Goal: Transaction & Acquisition: Download file/media

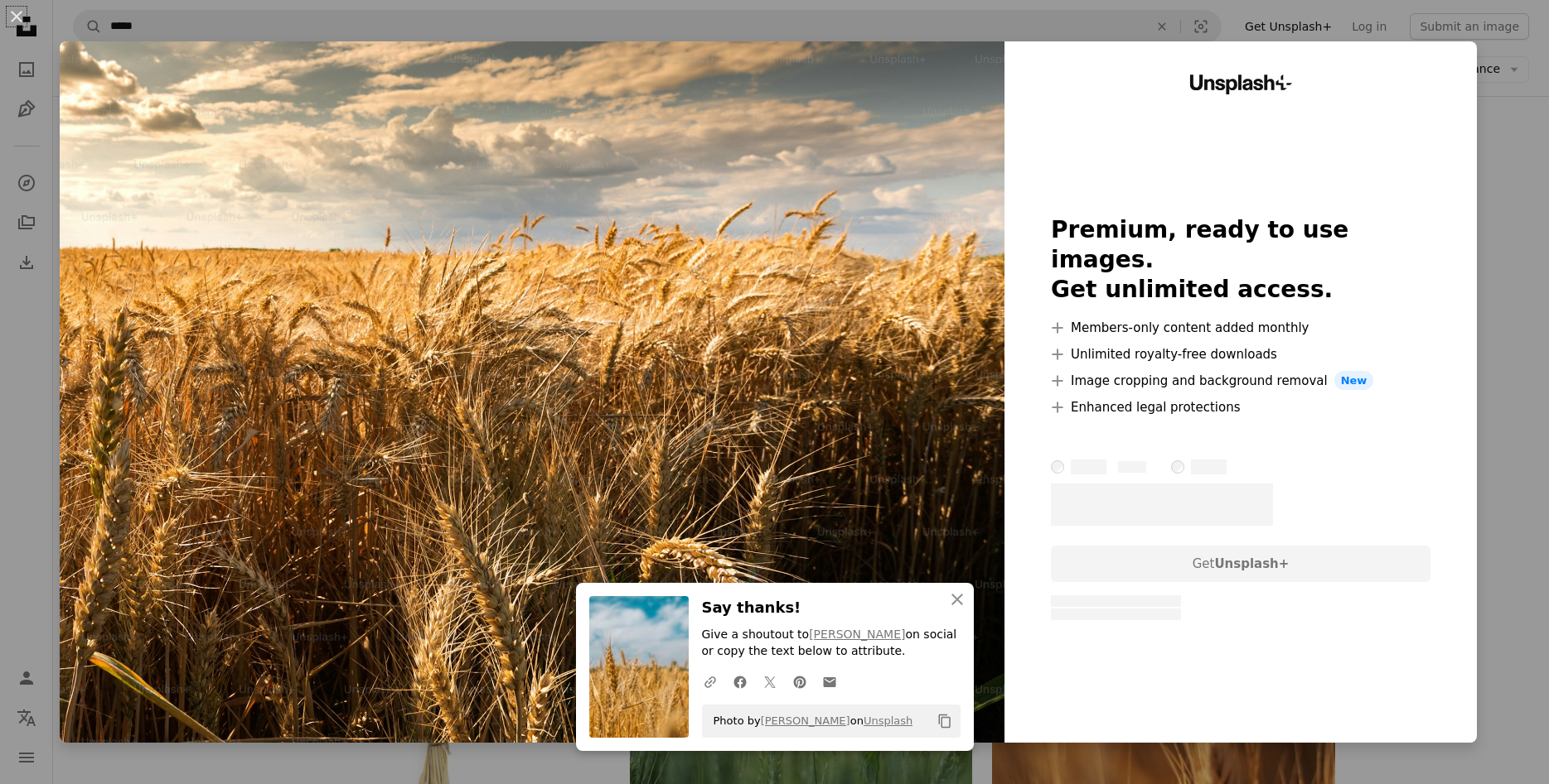
scroll to position [507, 0]
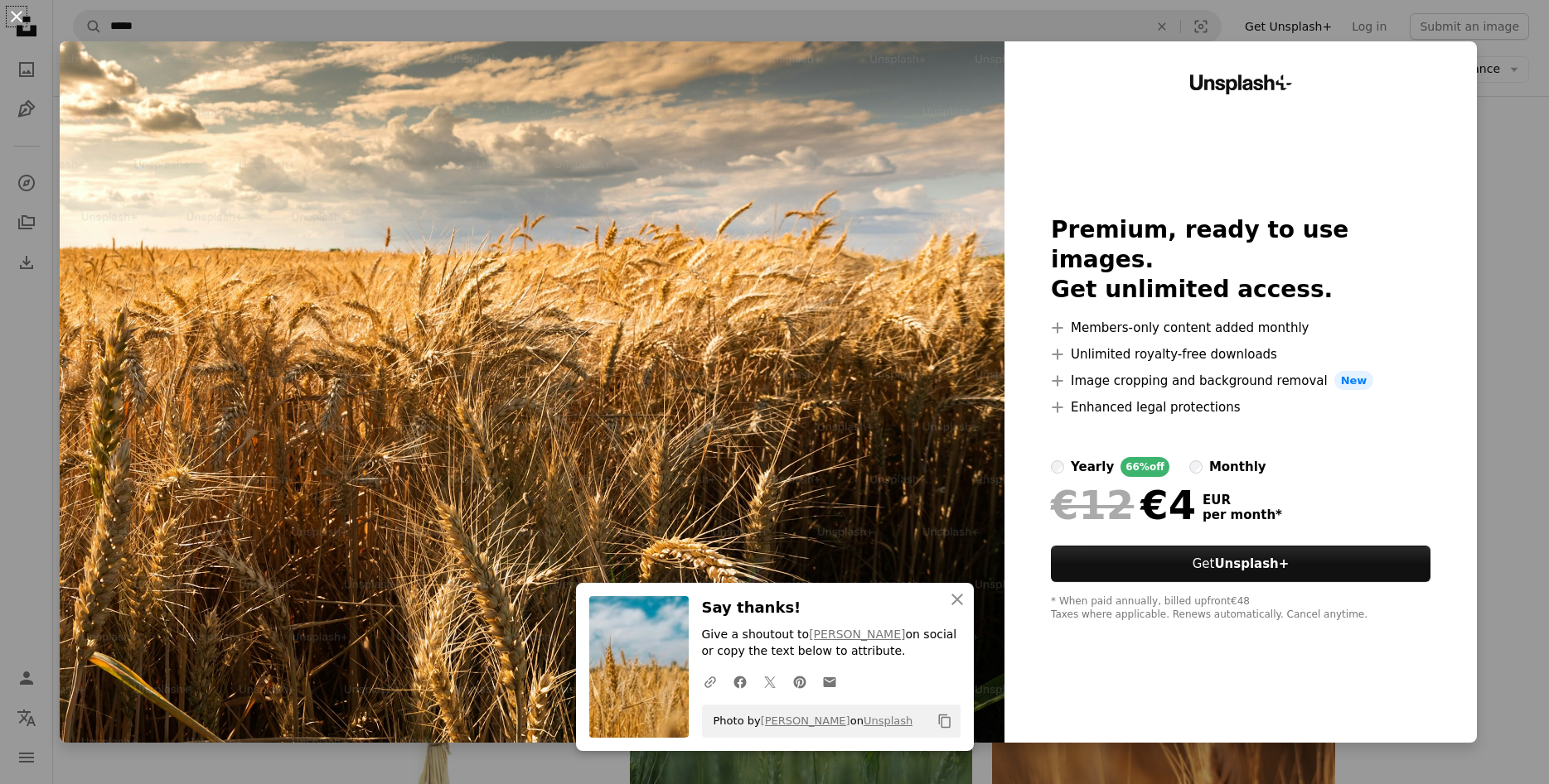
click at [20, 18] on button "An X shape" at bounding box center [17, 17] width 20 height 20
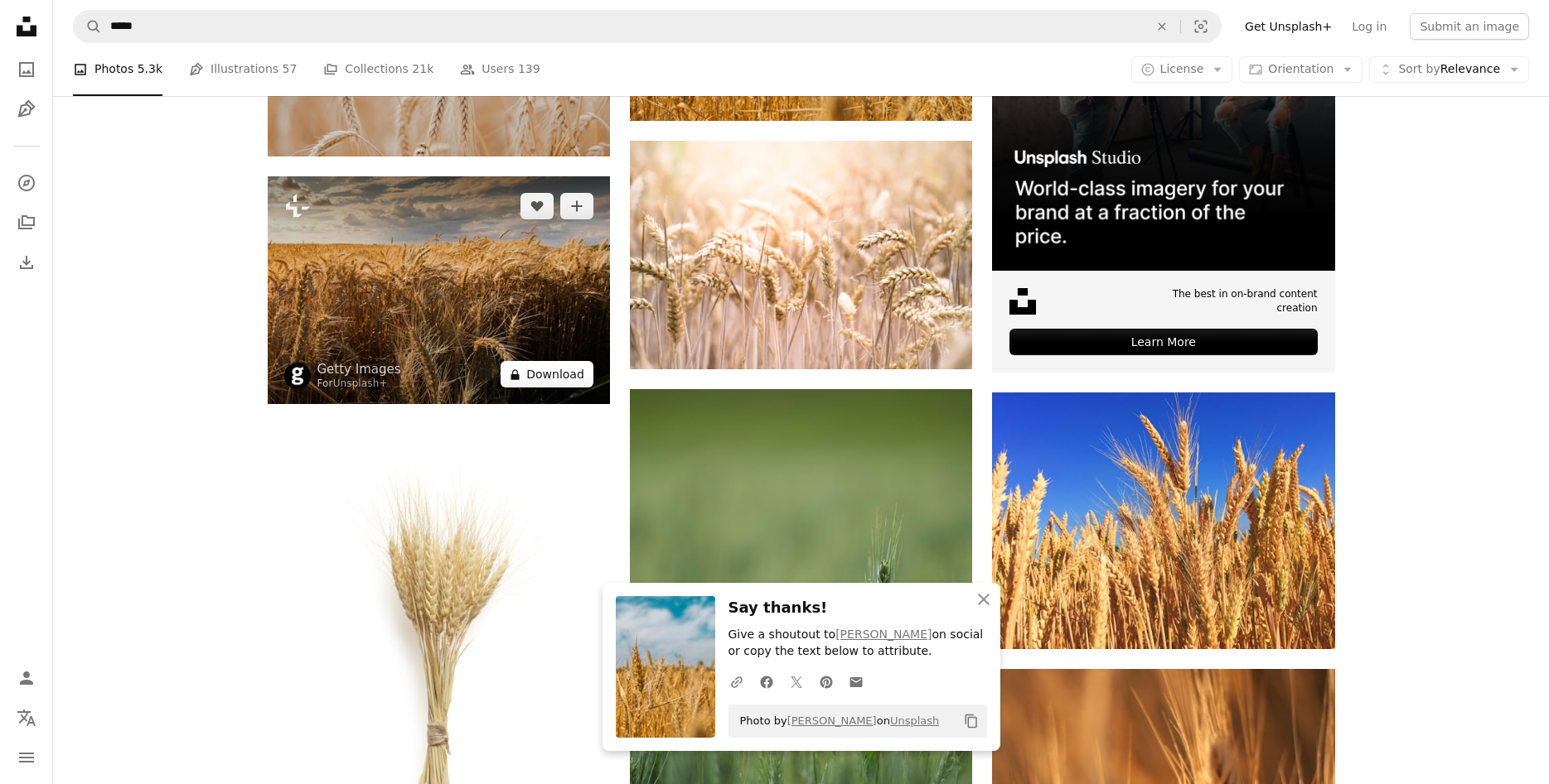
click at [548, 372] on button "A lock Download" at bounding box center [546, 375] width 93 height 27
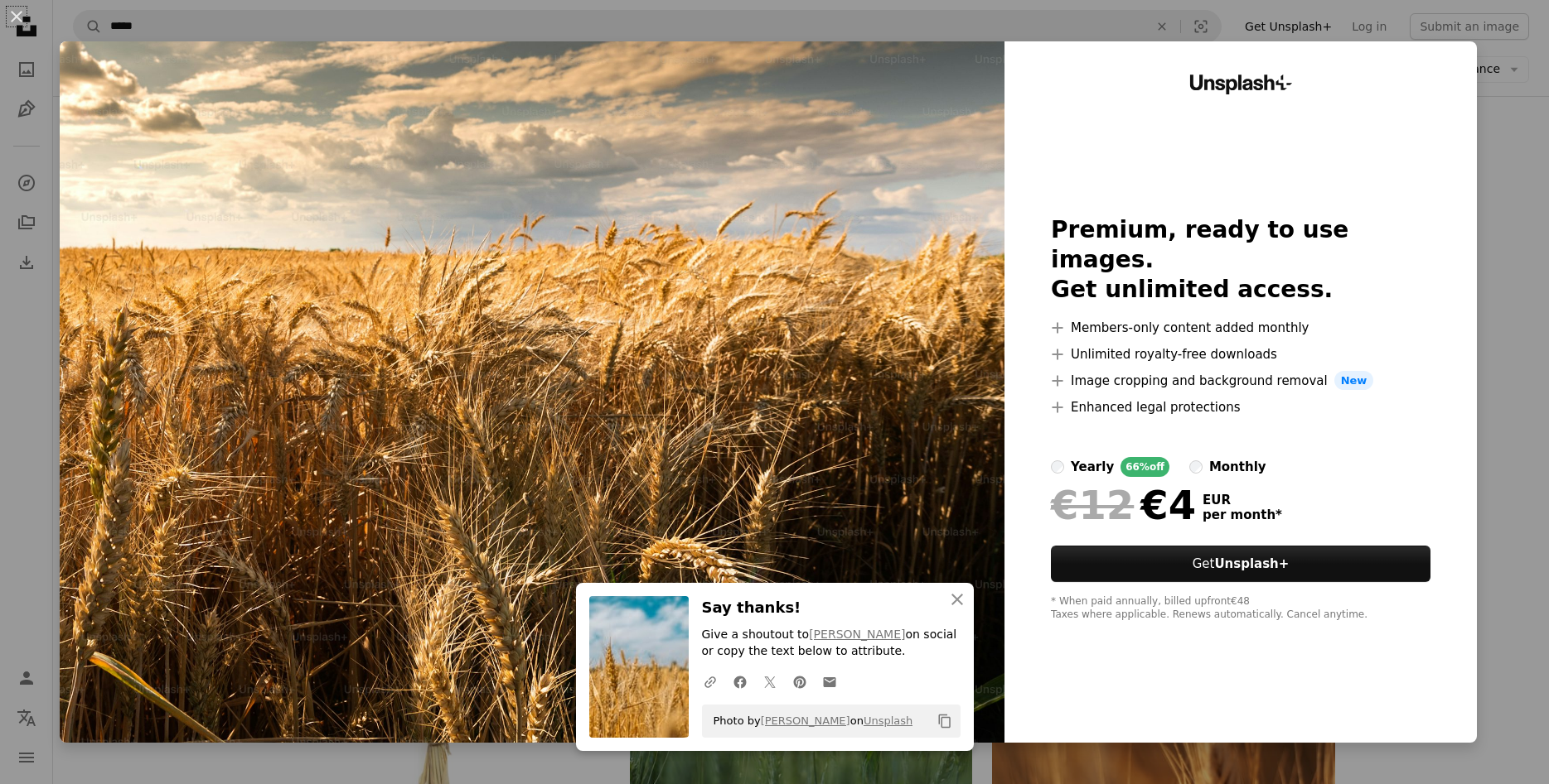
click at [1536, 199] on div "An X shape An X shape Close Say thanks! Give a shoutout to [PERSON_NAME] on soc…" at bounding box center [774, 392] width 1549 height 784
